Goal: Navigation & Orientation: Find specific page/section

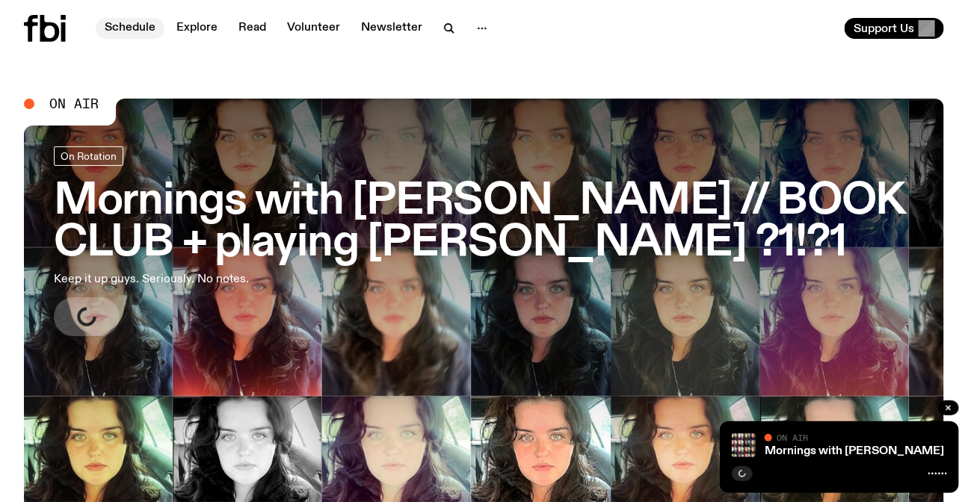
click at [128, 28] on link "Schedule" at bounding box center [130, 28] width 69 height 21
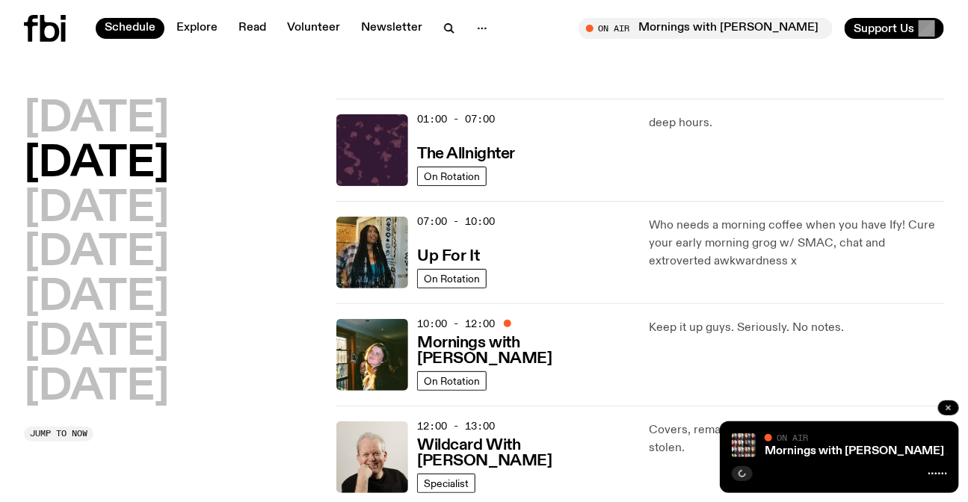
click at [942, 405] on button "button" at bounding box center [948, 408] width 21 height 15
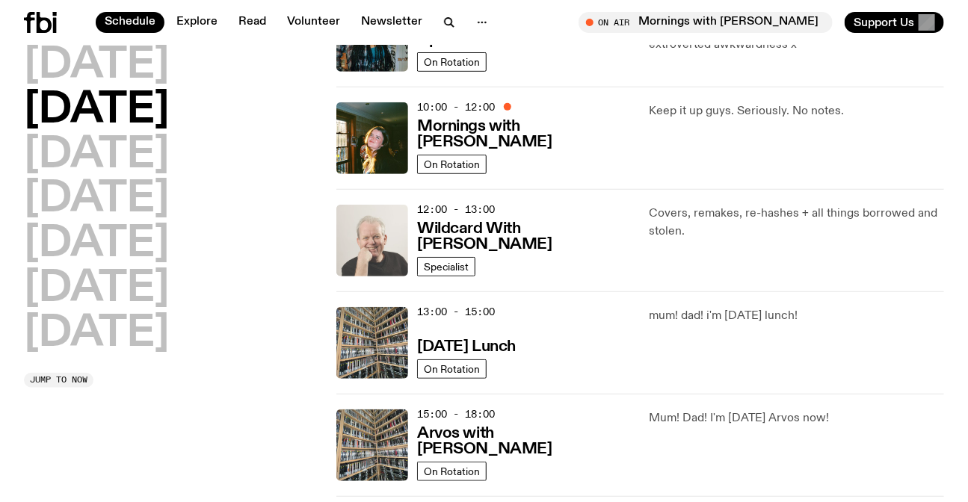
scroll to position [193, 0]
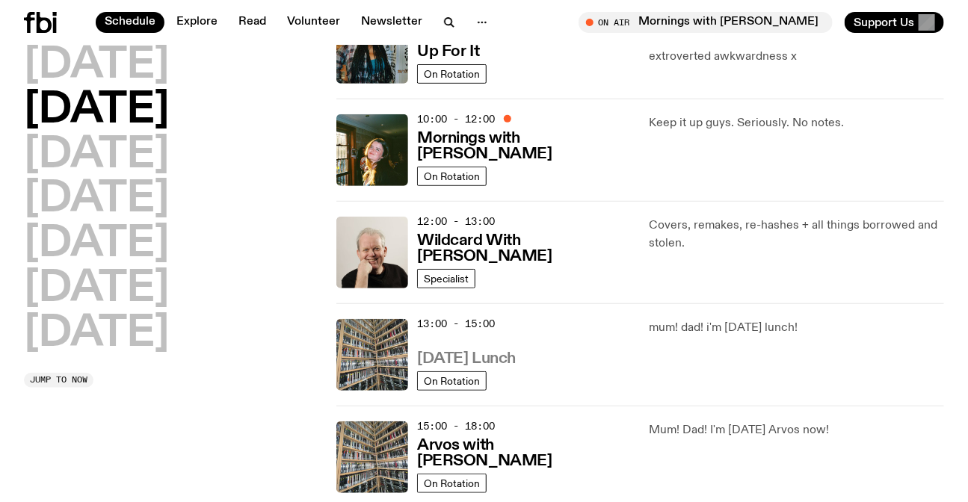
click at [492, 351] on h3 "[DATE] Lunch" at bounding box center [466, 359] width 99 height 16
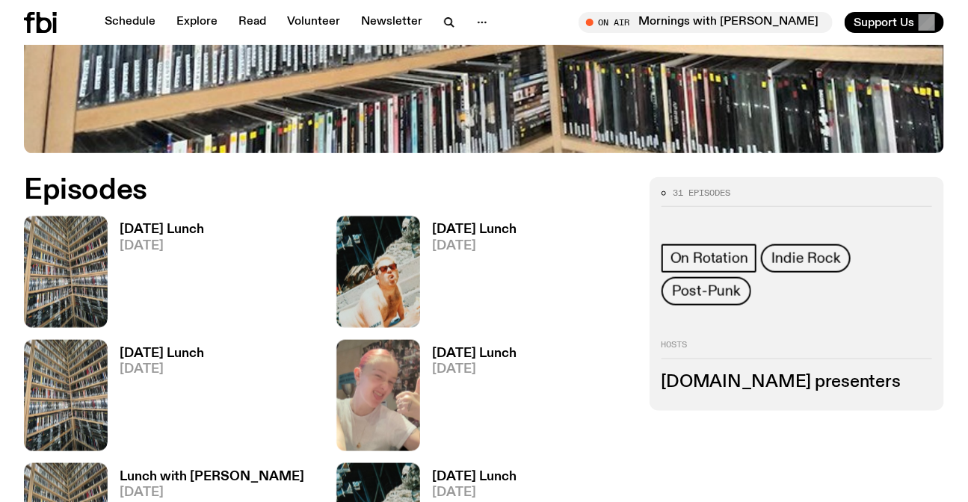
scroll to position [532, 0]
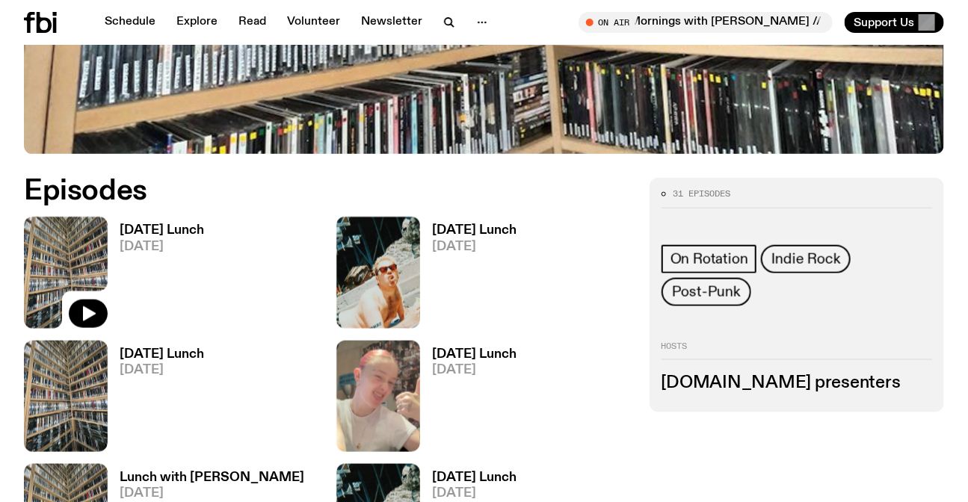
click at [74, 247] on img at bounding box center [66, 272] width 84 height 111
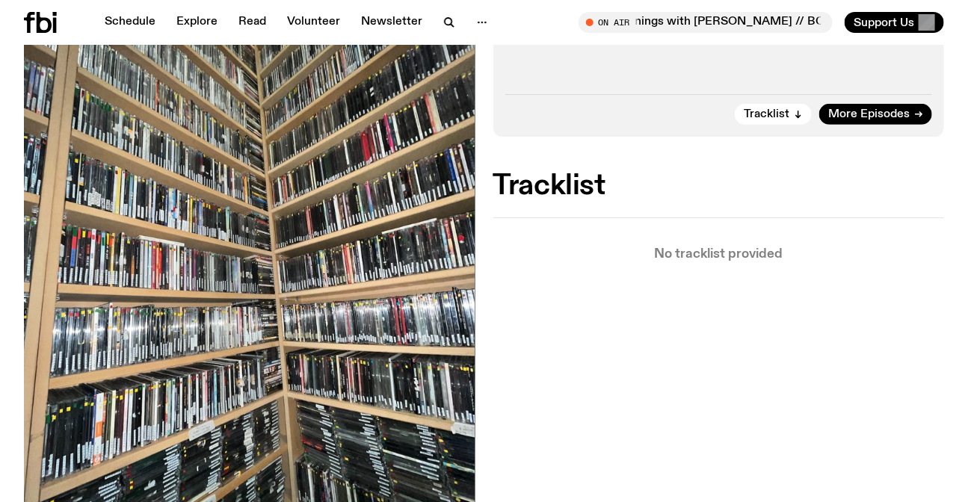
scroll to position [57, 0]
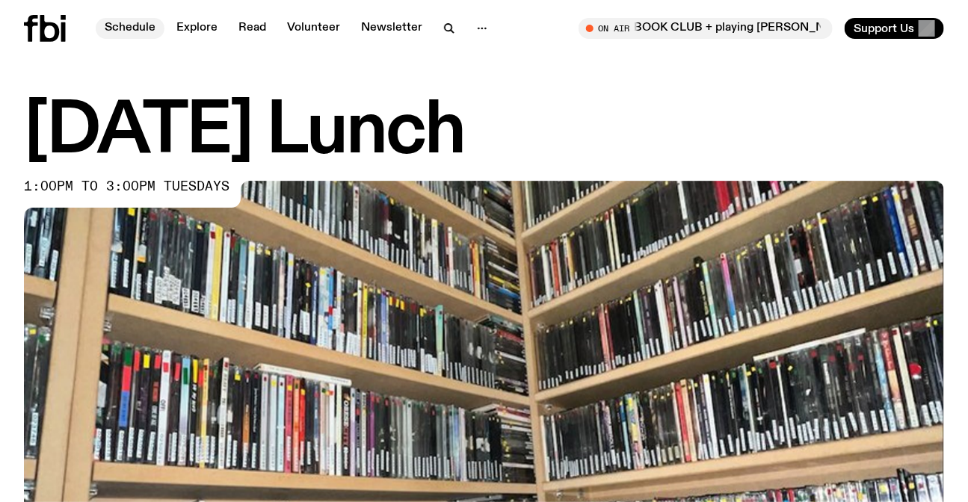
click at [133, 22] on link "Schedule" at bounding box center [130, 28] width 69 height 21
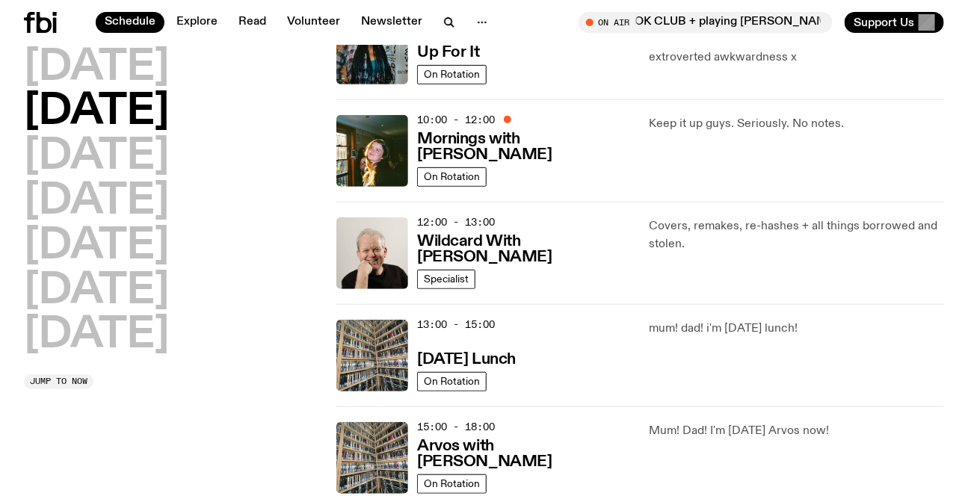
scroll to position [330, 0]
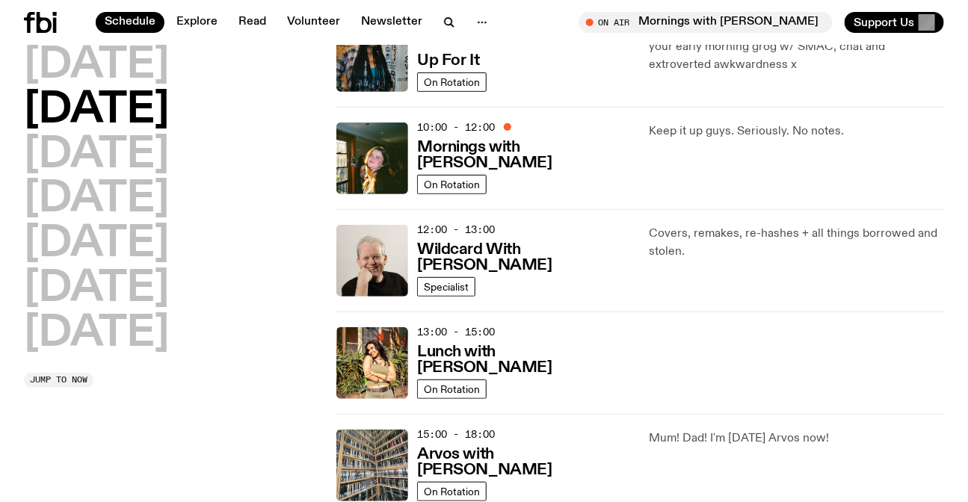
scroll to position [194, 0]
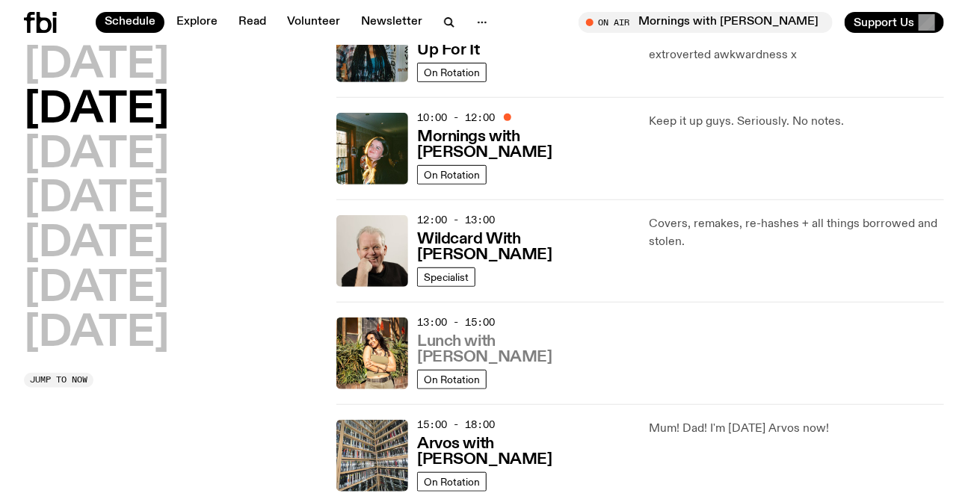
click at [454, 358] on h3 "Lunch with [PERSON_NAME]" at bounding box center [524, 349] width 214 height 31
